Goal: Find specific page/section: Find specific page/section

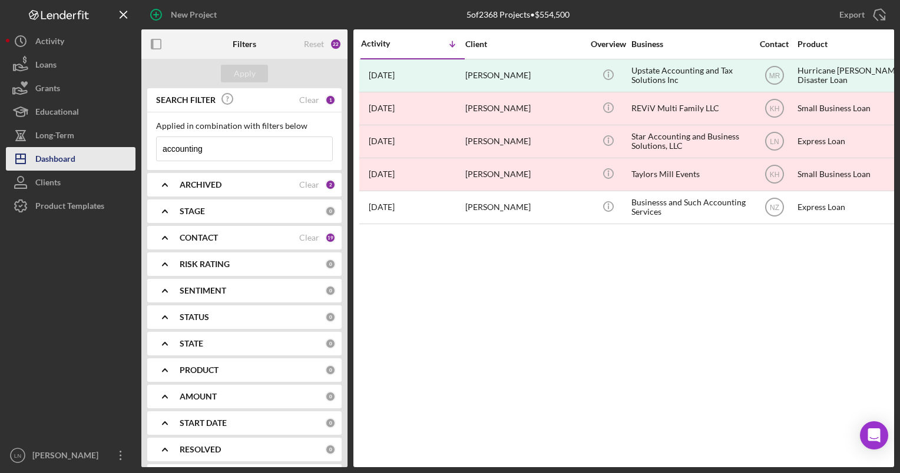
click at [69, 155] on div "Dashboard" at bounding box center [55, 160] width 40 height 26
click at [220, 146] on input "accounting" at bounding box center [244, 149] width 175 height 24
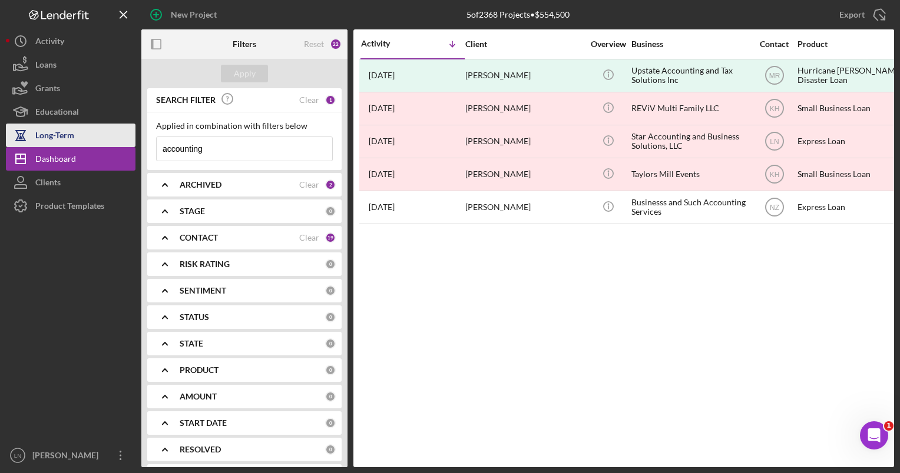
drag, startPoint x: 220, startPoint y: 146, endPoint x: 120, endPoint y: 143, distance: 100.1
click at [120, 143] on div "New Project 5 of 2368 Projects • $554,500 accounting Export Icon/Export Filters…" at bounding box center [450, 234] width 888 height 468
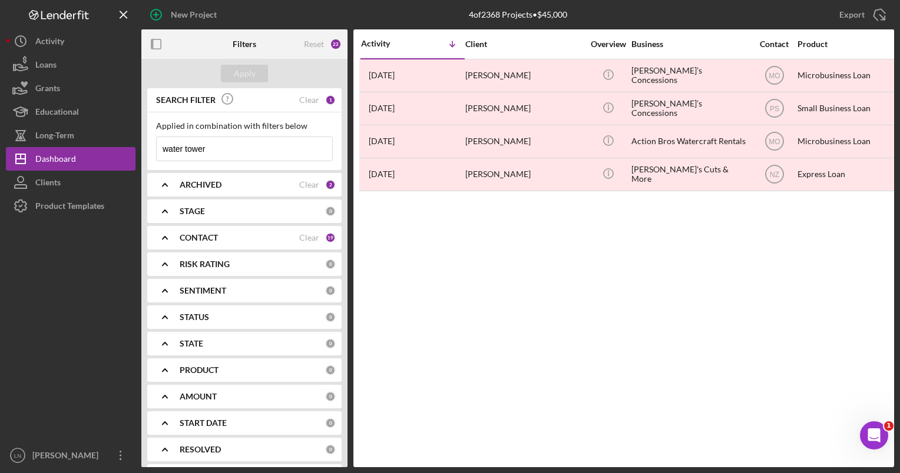
type input "water tower"
